Goal: Task Accomplishment & Management: Use online tool/utility

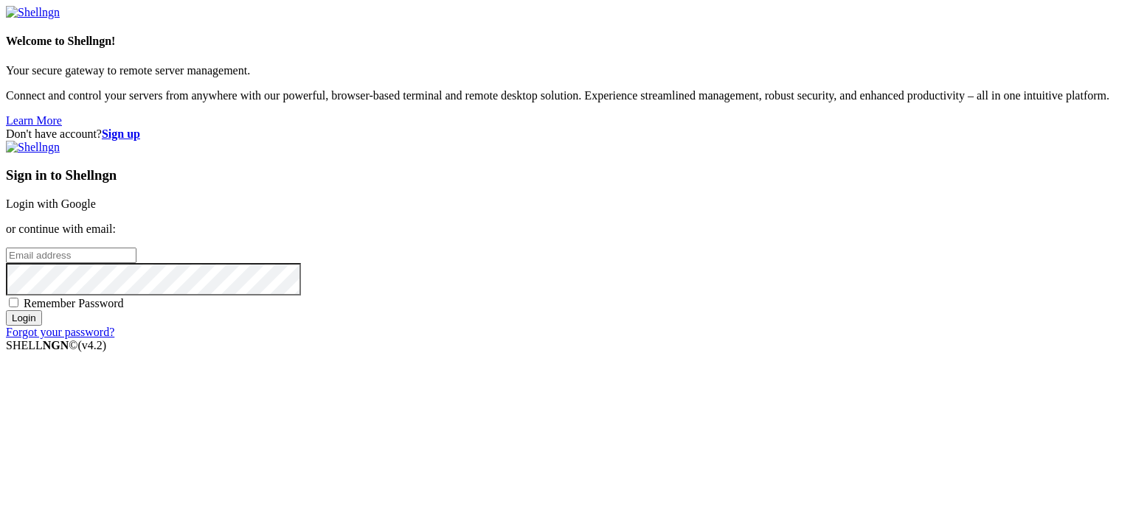
click at [96, 198] on link "Login with Google" at bounding box center [51, 204] width 90 height 13
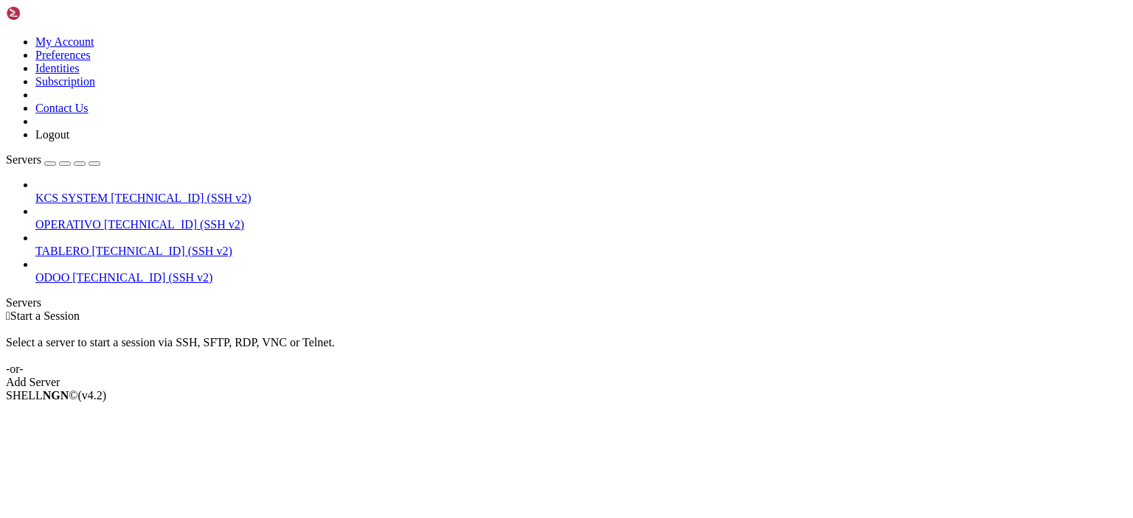
click at [108, 192] on span "KCS SYSTEM" at bounding box center [71, 198] width 72 height 13
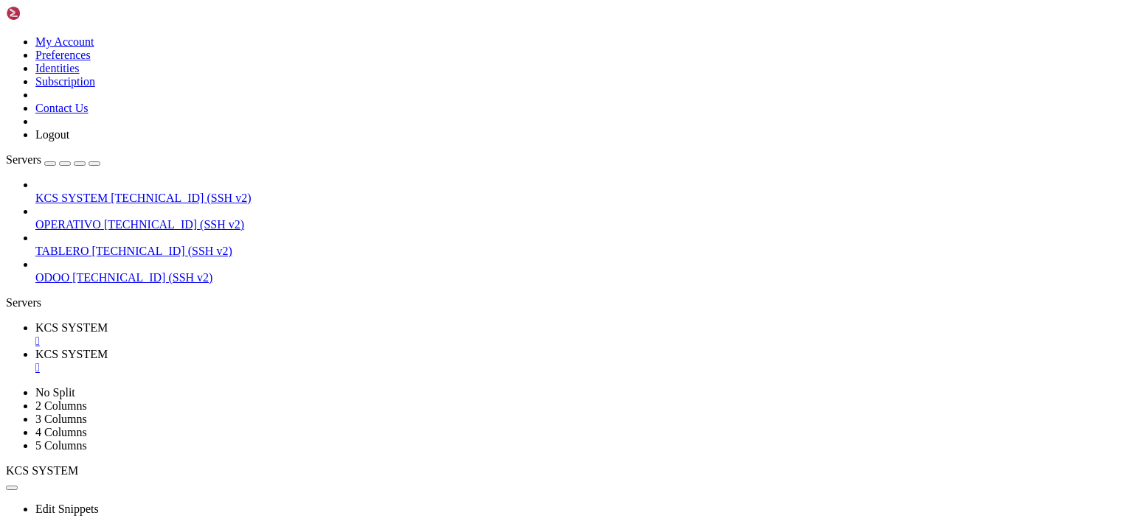
scroll to position [240, 0]
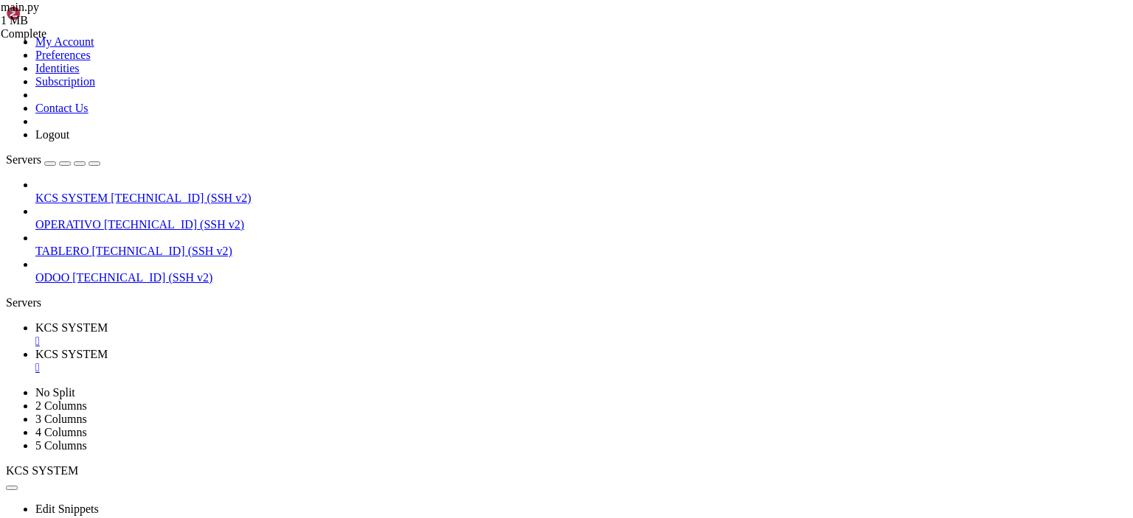
click at [108, 322] on span "KCS SYSTEM" at bounding box center [71, 328] width 72 height 13
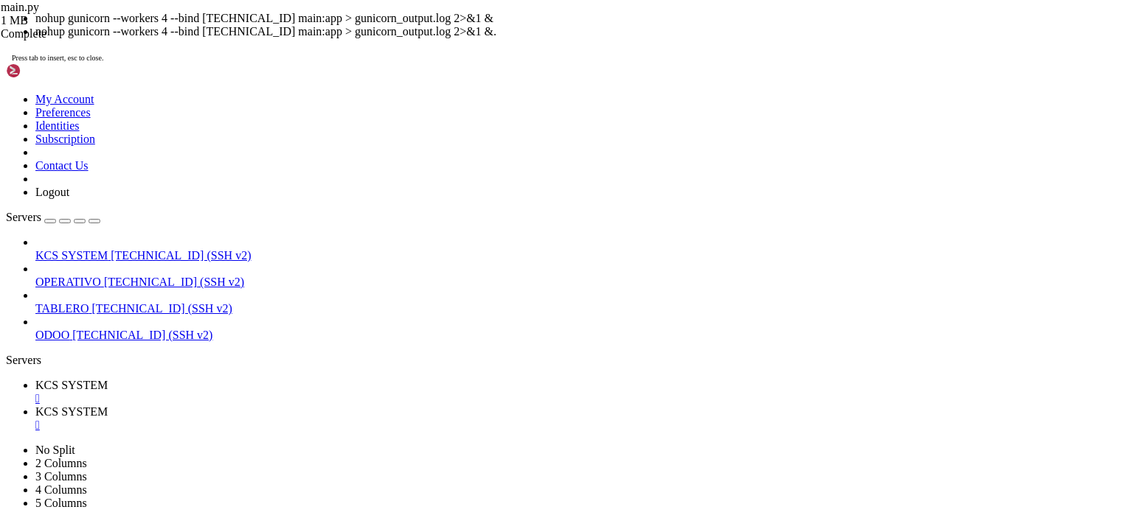
scroll to position [38, 0]
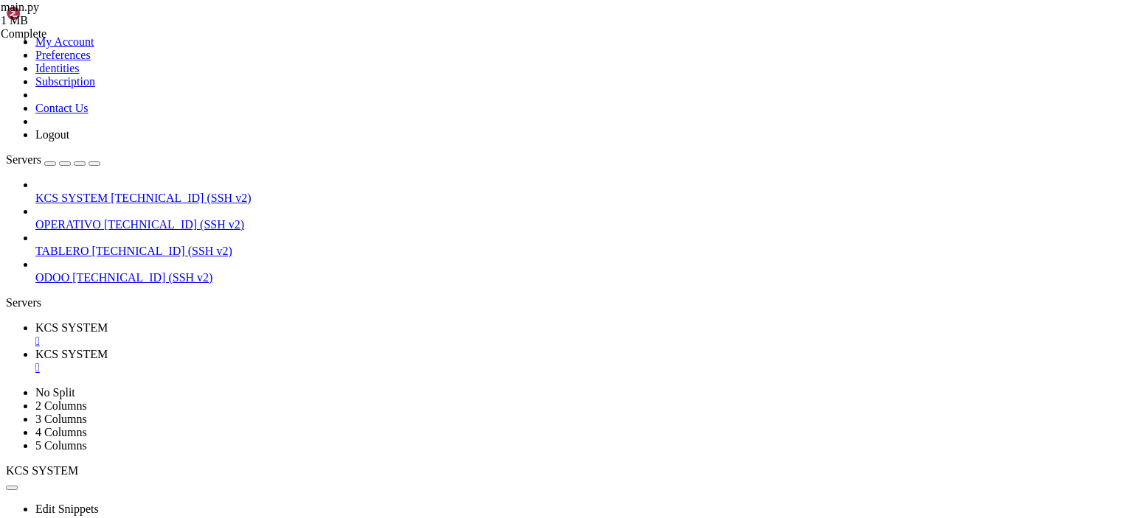
click at [108, 348] on span "KCS SYSTEM" at bounding box center [71, 354] width 72 height 13
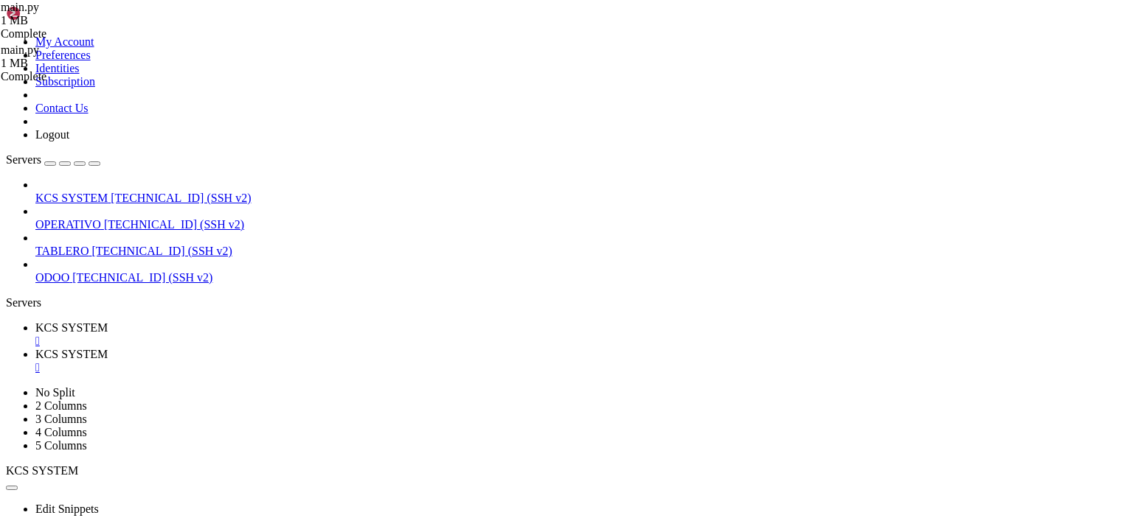
type input "/home/ubuntu/31-app-odoo2/templates"
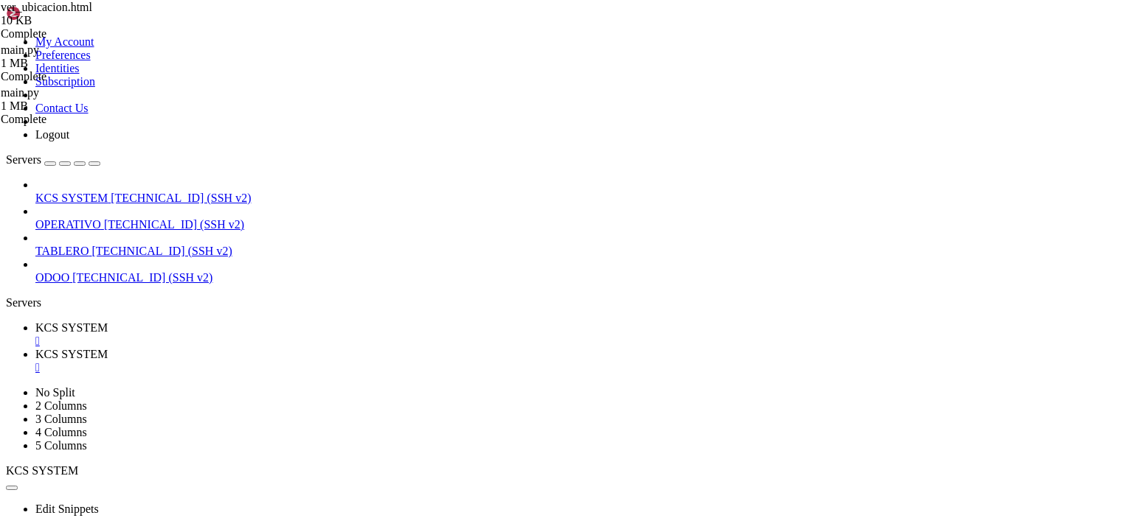
type textarea "</html>"
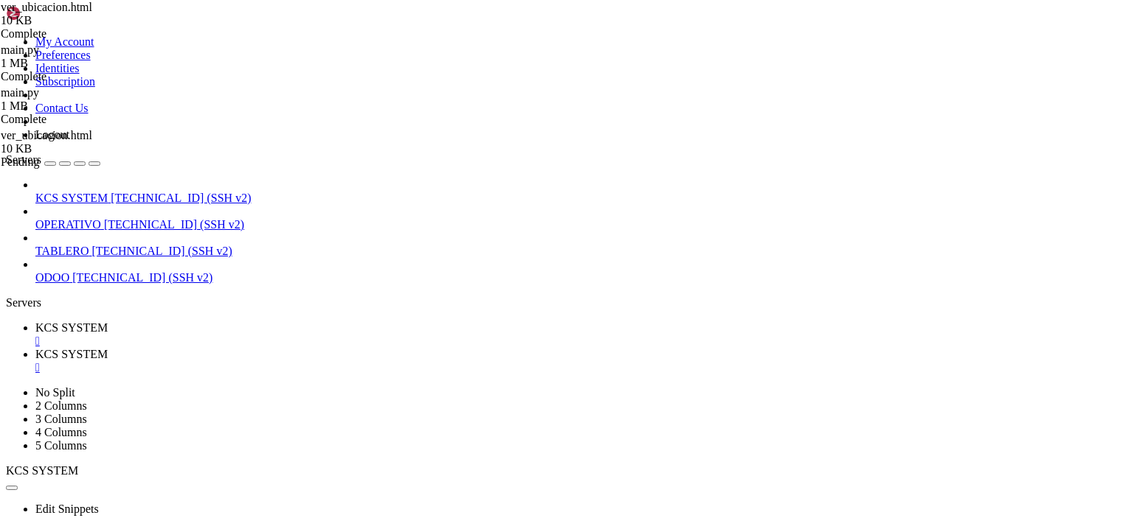
type input "/home/ubuntu/31-app-odoo2"
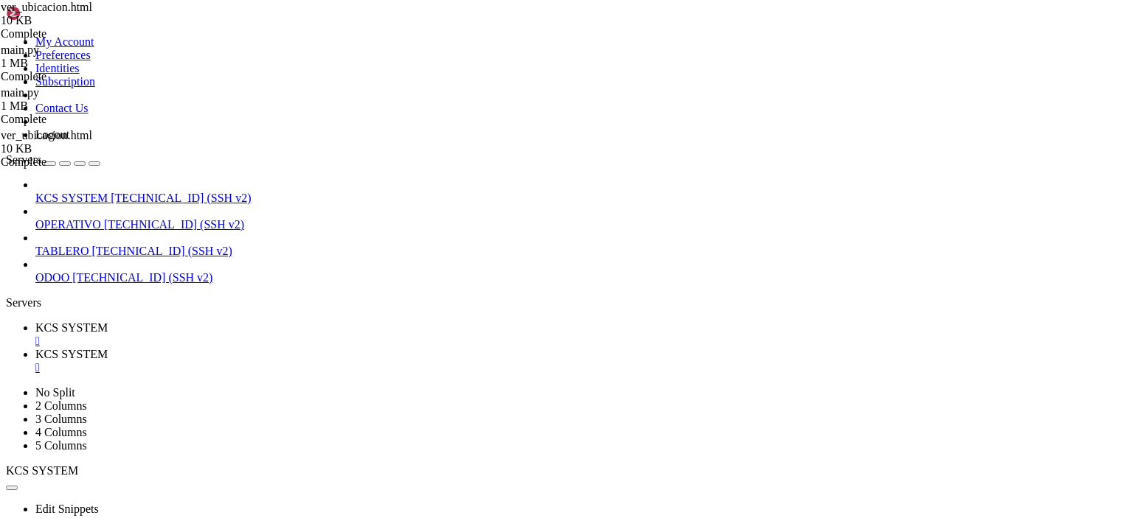
click at [108, 322] on span "KCS SYSTEM" at bounding box center [71, 328] width 72 height 13
click at [280, 335] on div "" at bounding box center [580, 341] width 1091 height 13
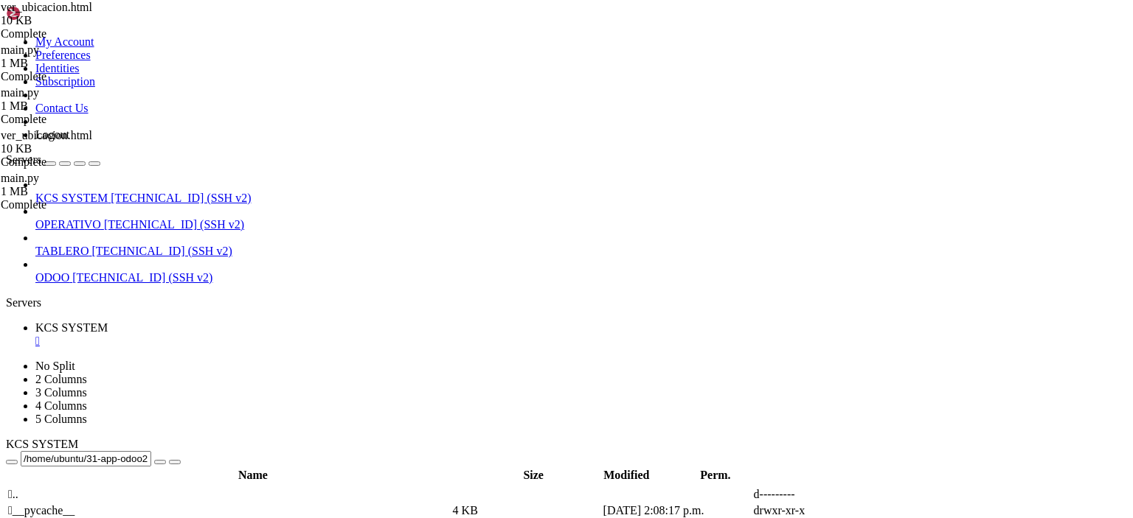
click at [125, 192] on span "[TECHNICAL_ID] (SSH v2)" at bounding box center [181, 198] width 140 height 13
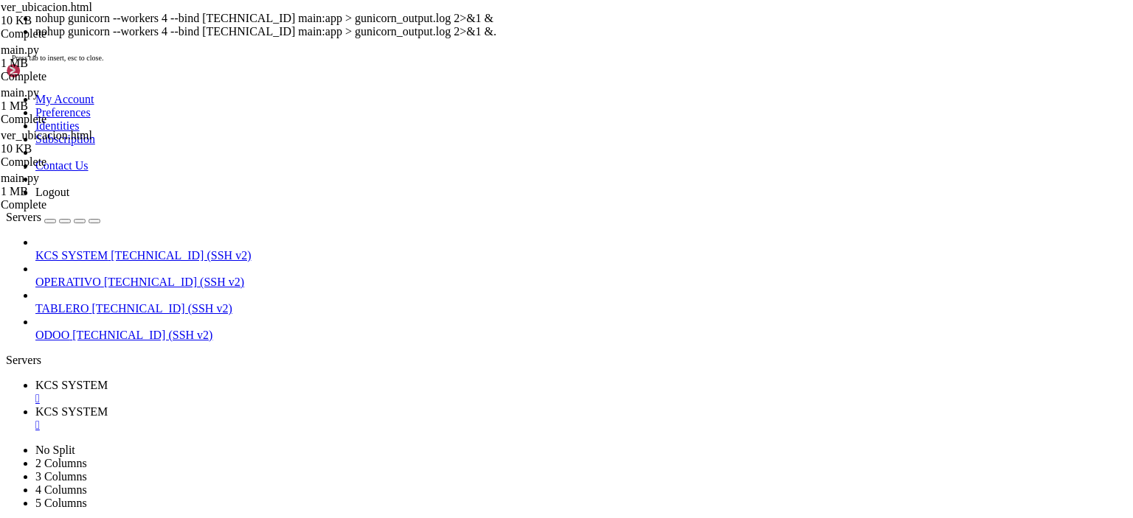
scroll to position [38, 0]
